Goal: Navigation & Orientation: Find specific page/section

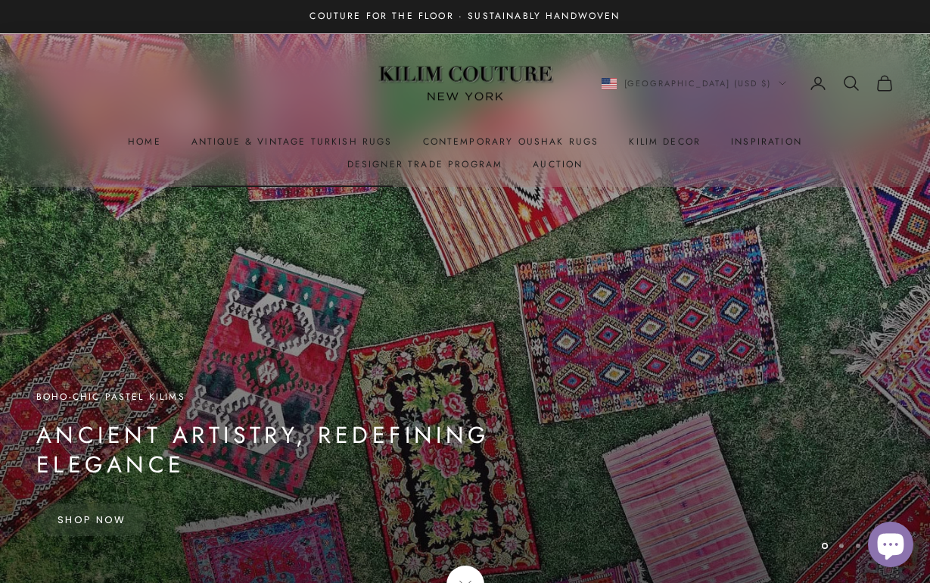
click at [200, 140] on link "Antique & Vintage Turkish Rugs" at bounding box center [292, 141] width 201 height 15
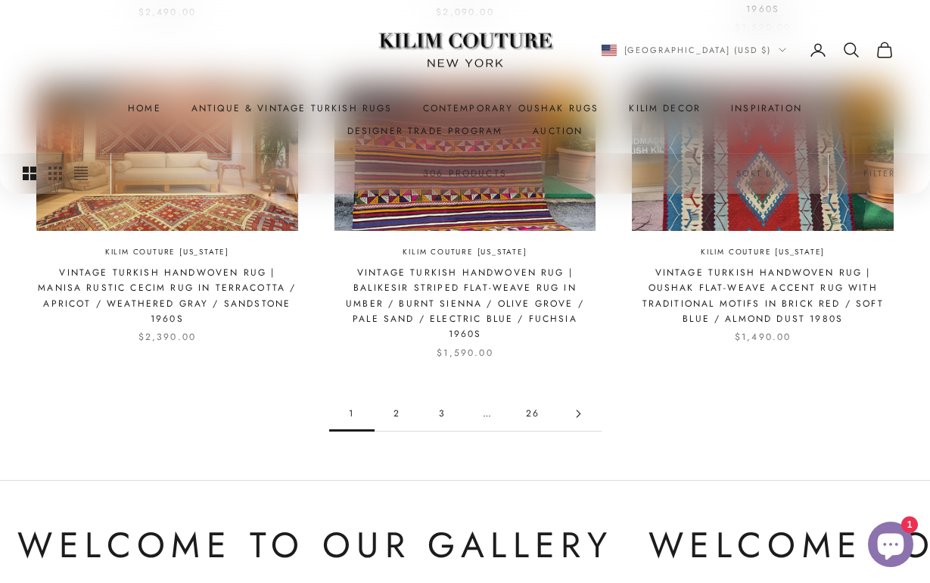
scroll to position [1388, 0]
click at [395, 397] on link "2" at bounding box center [397, 414] width 45 height 34
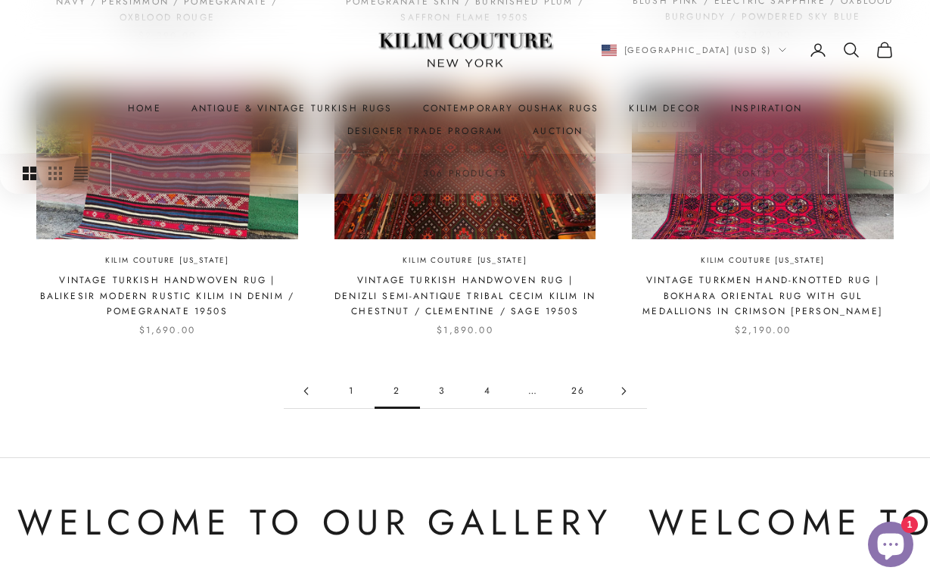
scroll to position [1357, 0]
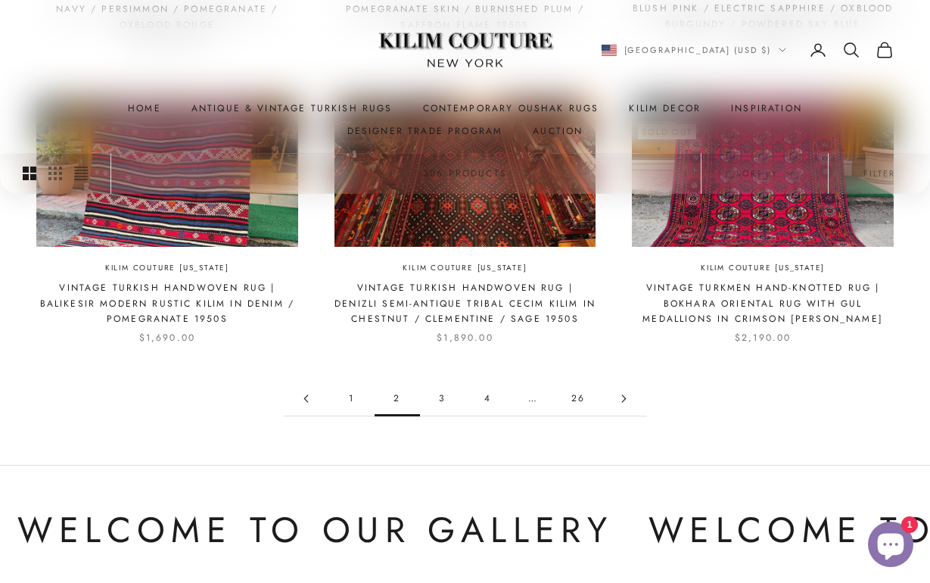
click at [440, 389] on link "3" at bounding box center [442, 399] width 45 height 34
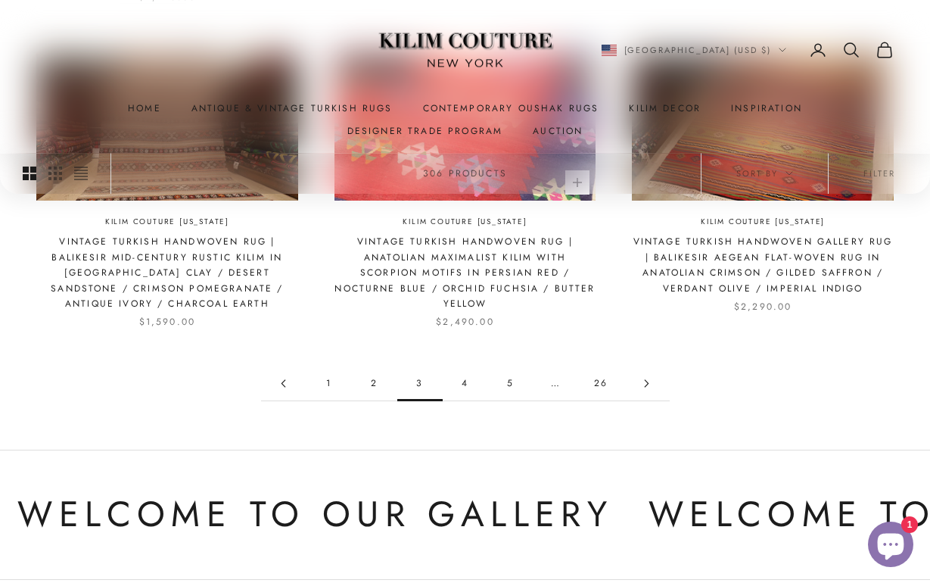
scroll to position [1407, 0]
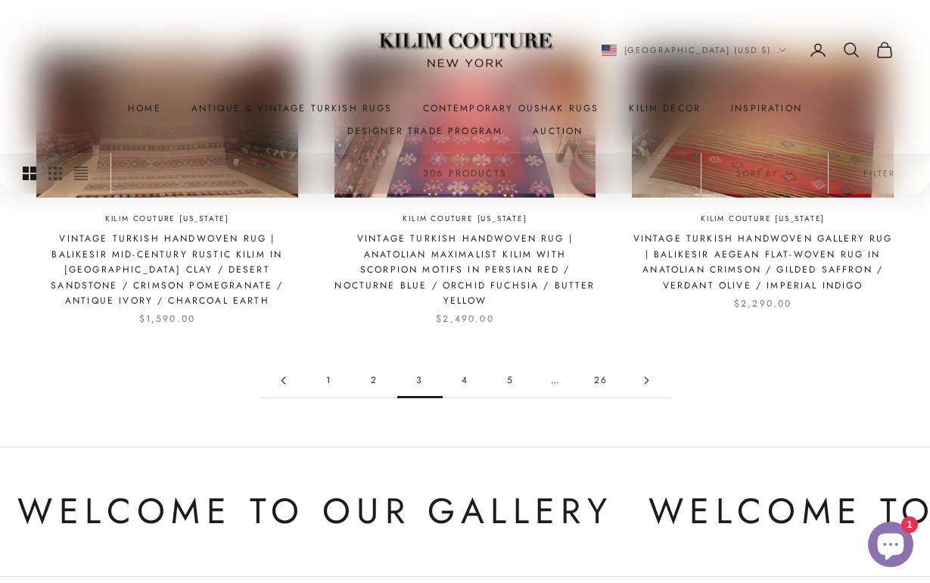
click at [460, 363] on link "4" at bounding box center [465, 380] width 45 height 34
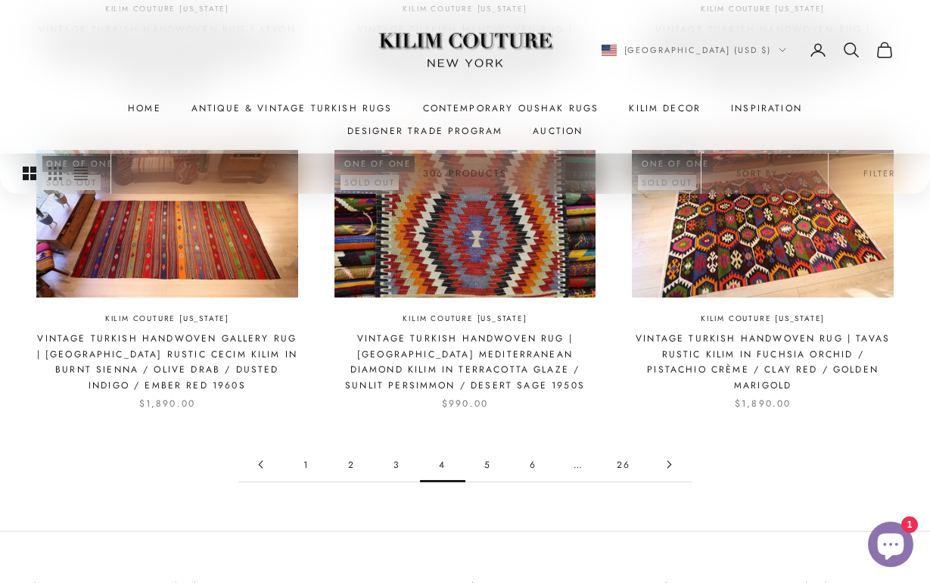
scroll to position [1410, 0]
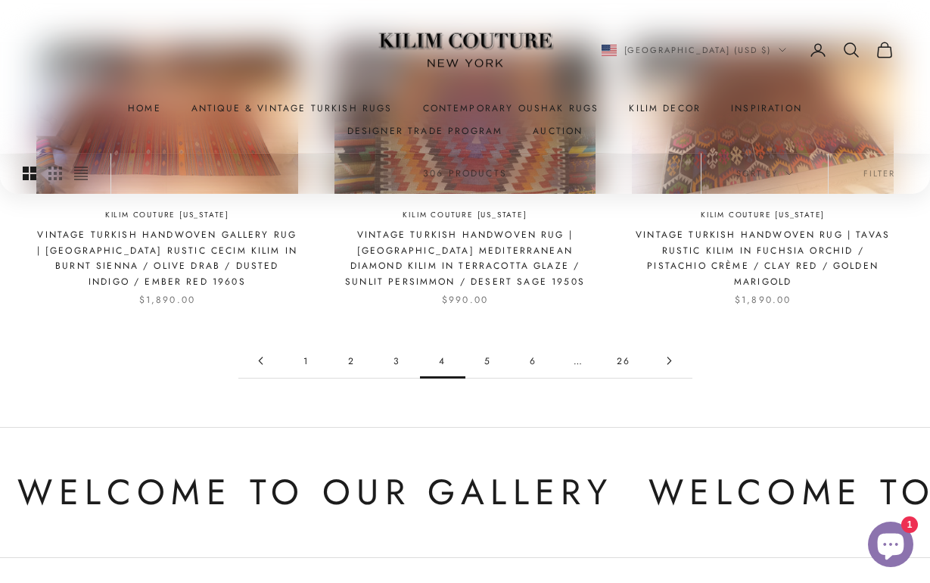
click at [488, 352] on link "5" at bounding box center [488, 361] width 45 height 34
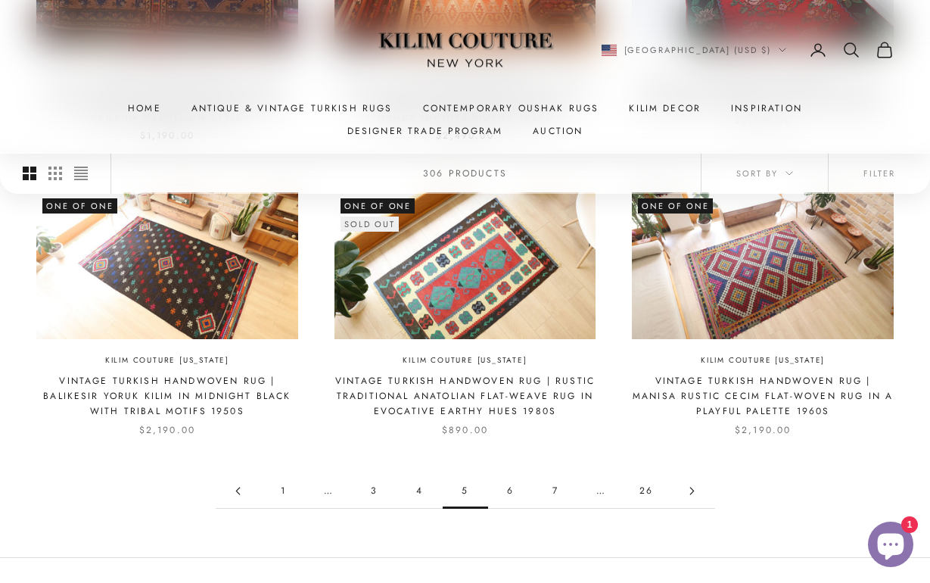
scroll to position [1253, 0]
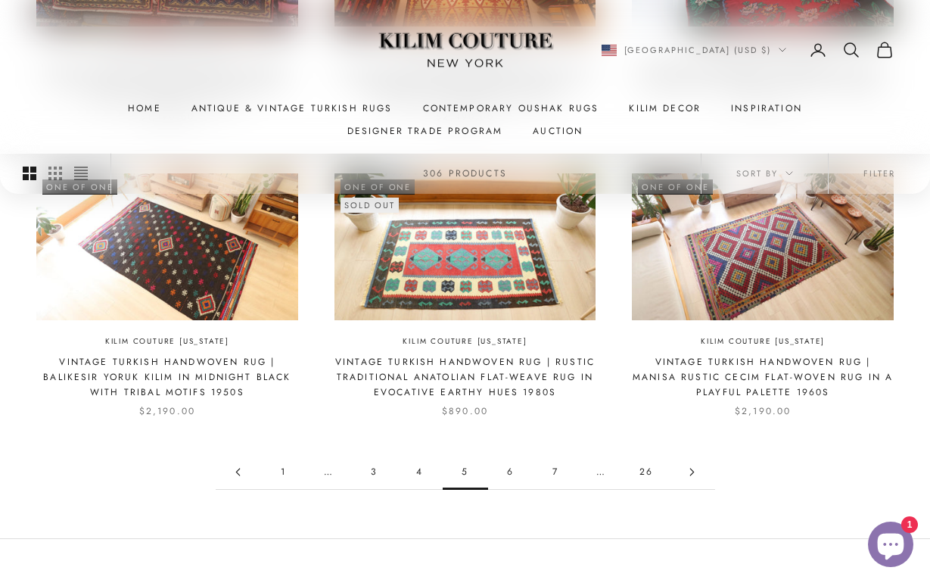
click at [511, 466] on link "6" at bounding box center [510, 472] width 45 height 34
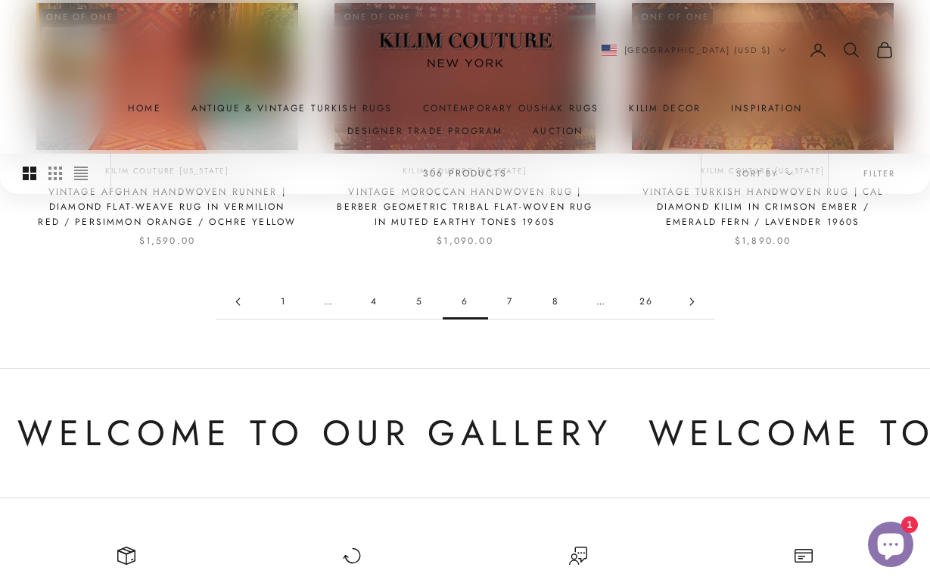
scroll to position [1436, 0]
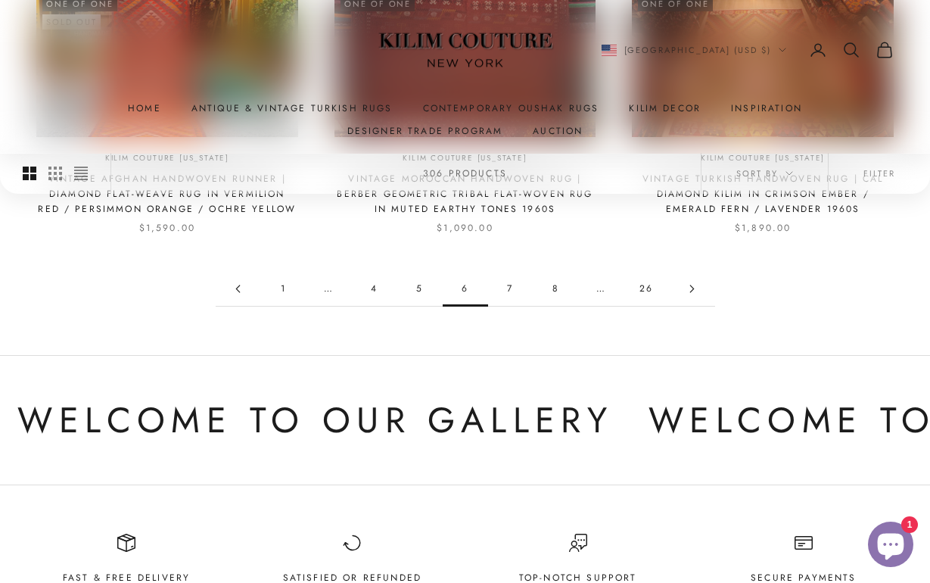
click at [508, 278] on link "7" at bounding box center [510, 289] width 45 height 34
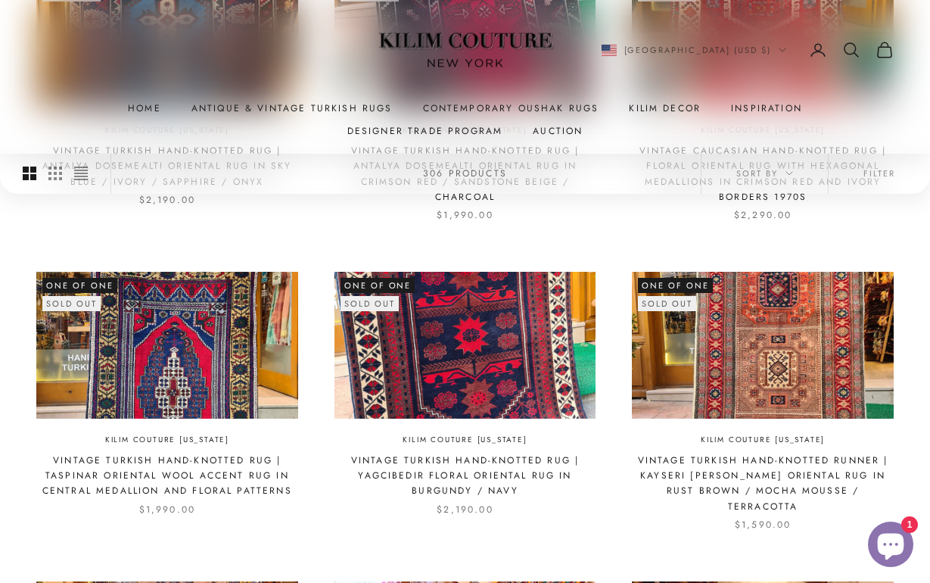
scroll to position [566, 0]
